Goal: Use online tool/utility: Utilize a website feature to perform a specific function

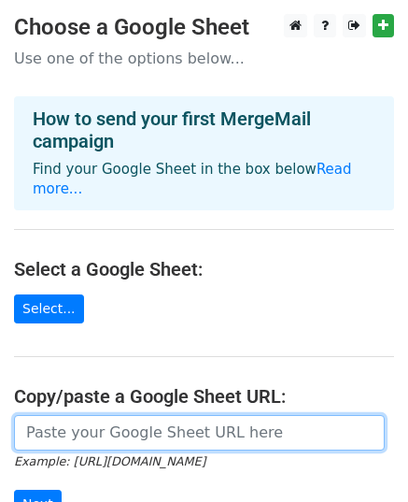
click at [129, 418] on input "url" at bounding box center [199, 433] width 371 height 36
drag, startPoint x: 238, startPoint y: 405, endPoint x: 237, endPoint y: 395, distance: 9.4
click at [238, 415] on input "url" at bounding box center [199, 433] width 371 height 36
paste input "https://docs.google.com/spreadsheets/d/1peDFuO8B2ImtHB3NqhhzQorSMM-vxMyOtAAcFcv…"
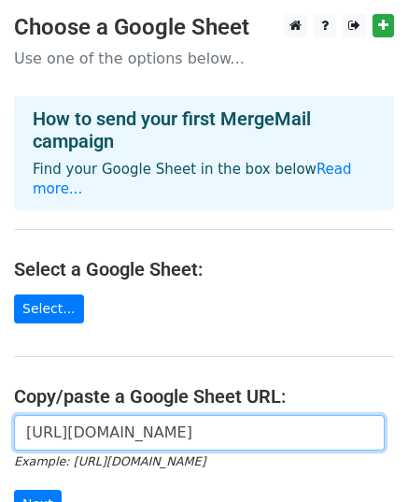
type input "https://docs.google.com/spreadsheets/d/1peDFuO8B2ImtHB3NqhhzQorSMM-vxMyOtAAcFcv…"
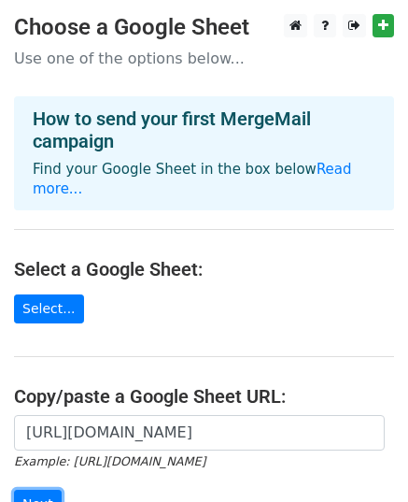
click at [27, 490] on input "Next" at bounding box center [38, 504] width 48 height 29
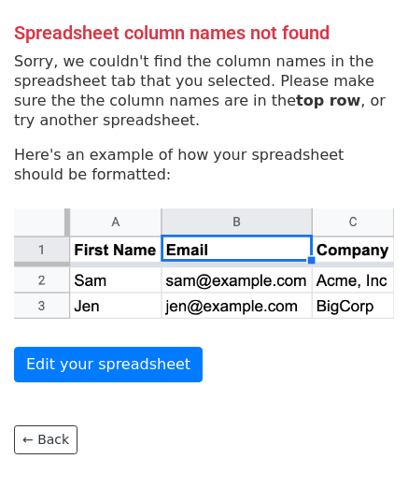
click at [353, 244] on img at bounding box center [204, 263] width 380 height 111
click at [120, 253] on img at bounding box center [204, 263] width 380 height 111
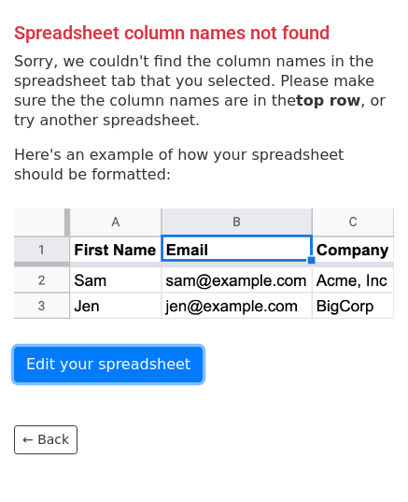
click at [68, 365] on link "Edit your spreadsheet" at bounding box center [108, 365] width 189 height 36
